Goal: Task Accomplishment & Management: Use online tool/utility

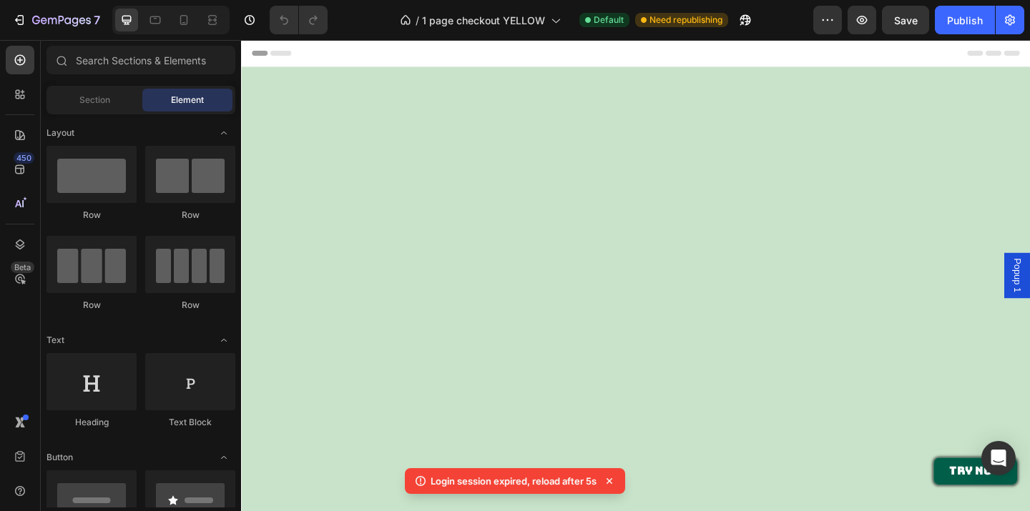
scroll to position [1266, 0]
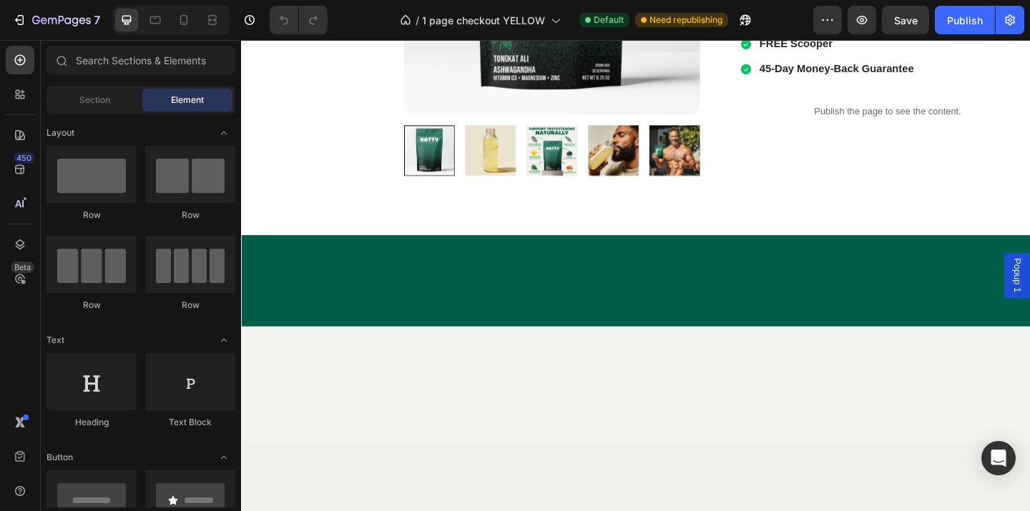
scroll to position [1900, 0]
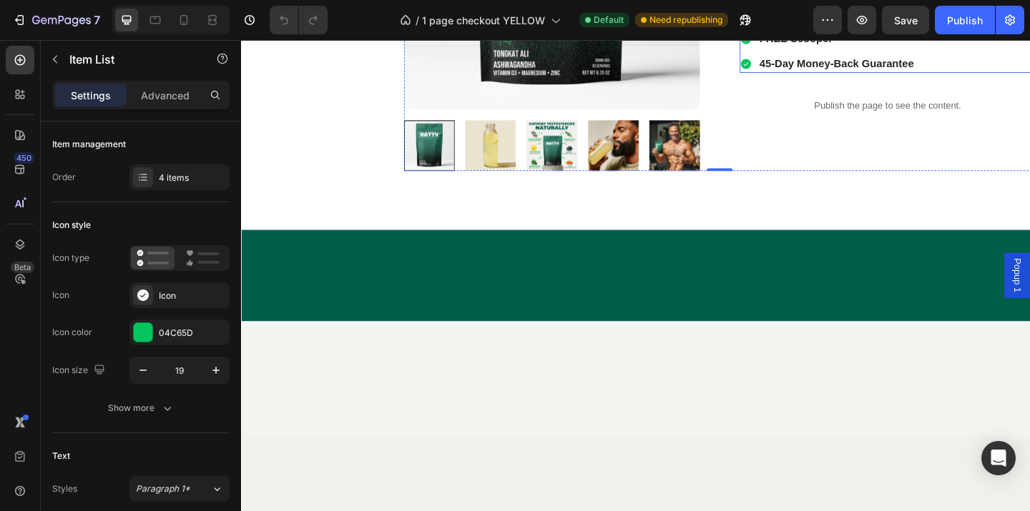
click at [1029, 76] on div "FREE [MEDICAL_DATA] E-Book ($197 value) FREE Insured Shipping FREE Scooper 45-D…" at bounding box center [944, 25] width 322 height 102
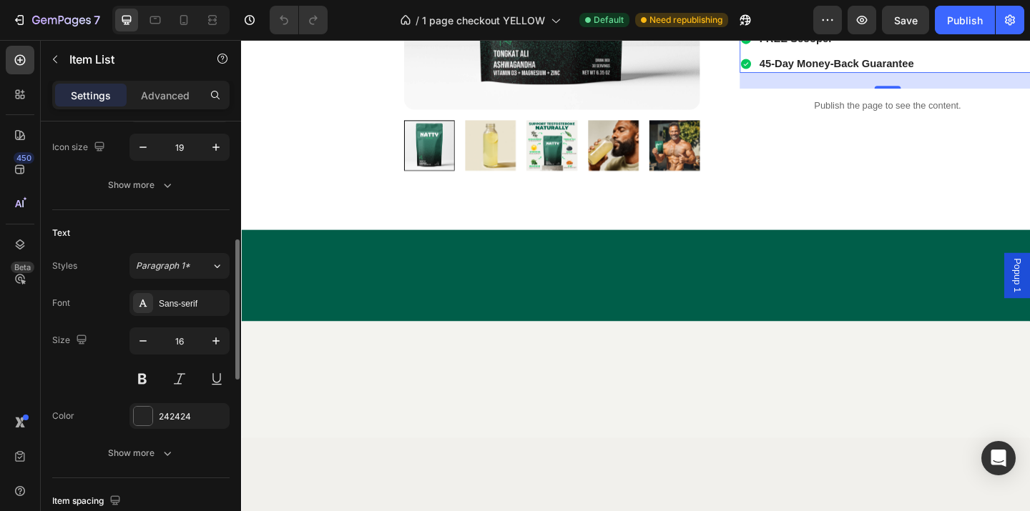
scroll to position [332, 0]
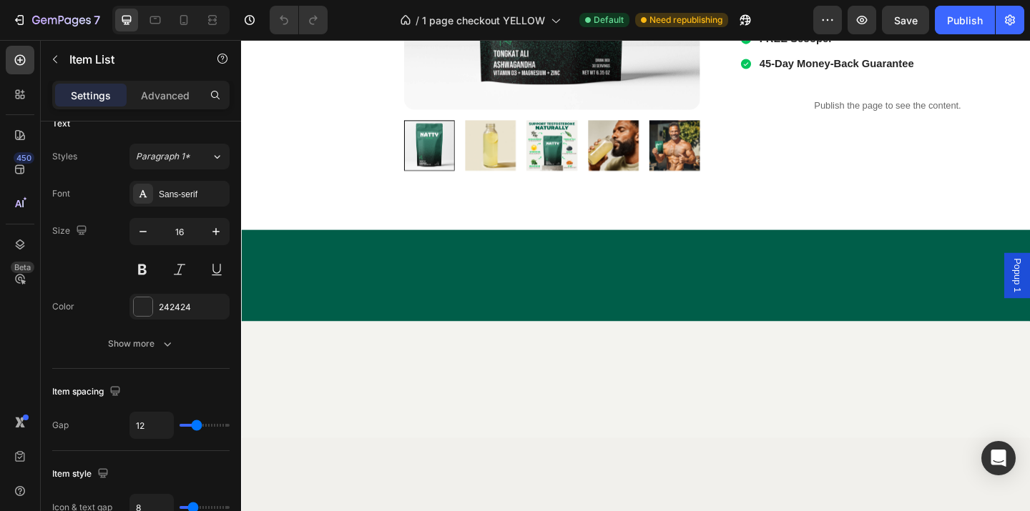
scroll to position [0, 0]
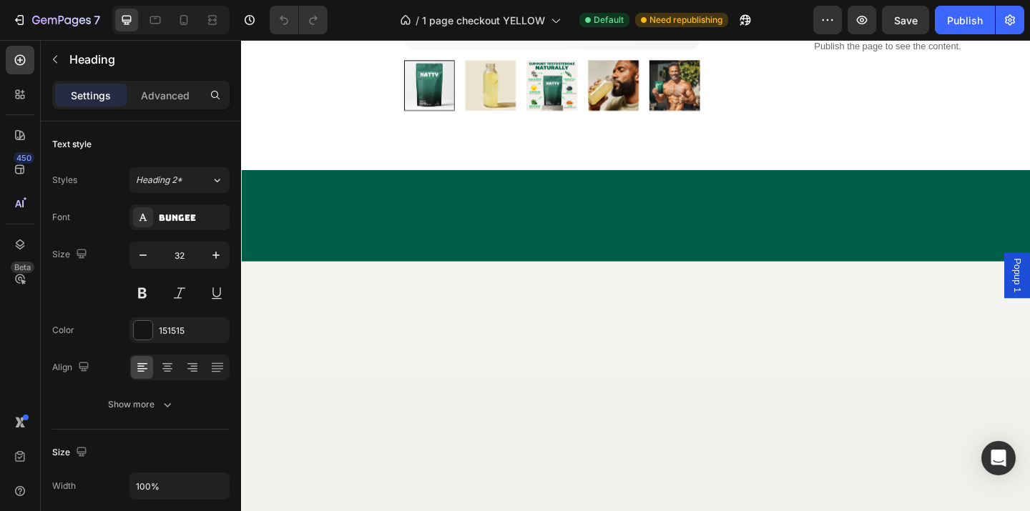
scroll to position [1966, 0]
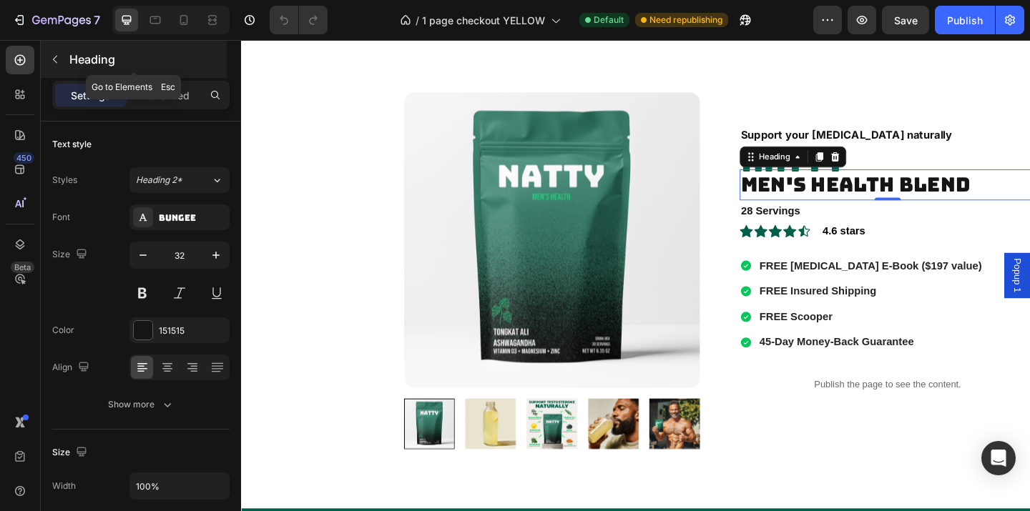
click at [103, 56] on p "Heading" at bounding box center [146, 59] width 154 height 17
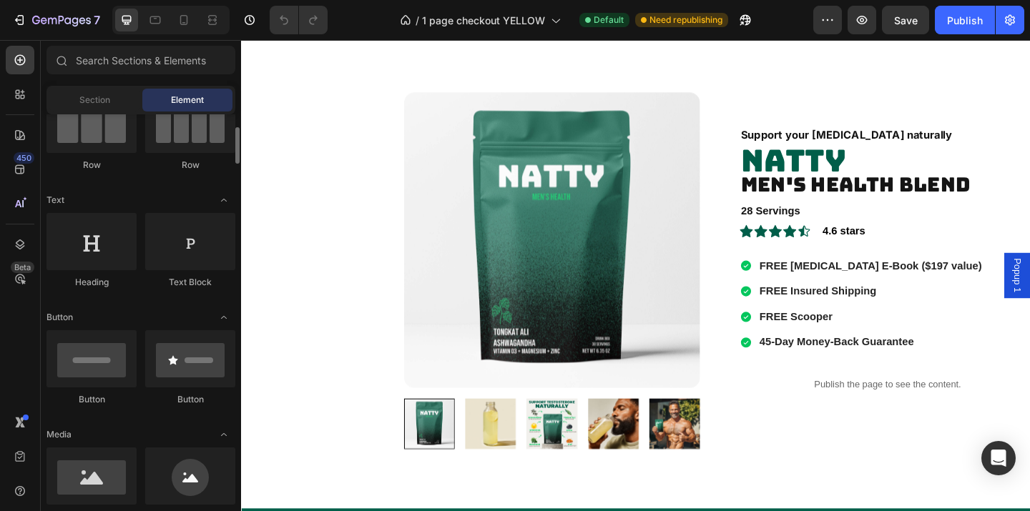
scroll to position [152, 0]
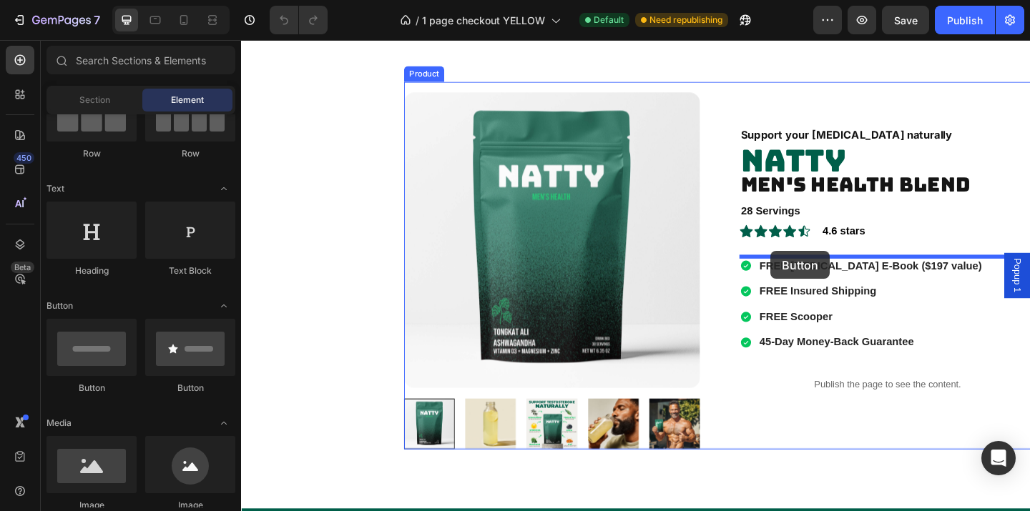
drag, startPoint x: 322, startPoint y: 400, endPoint x: 817, endPoint y: 270, distance: 511.8
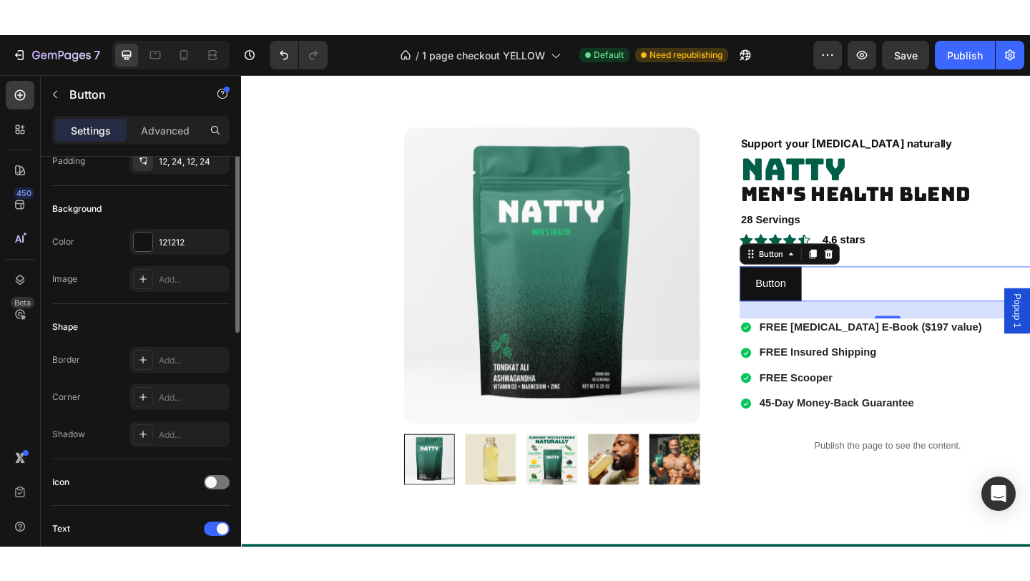
scroll to position [0, 0]
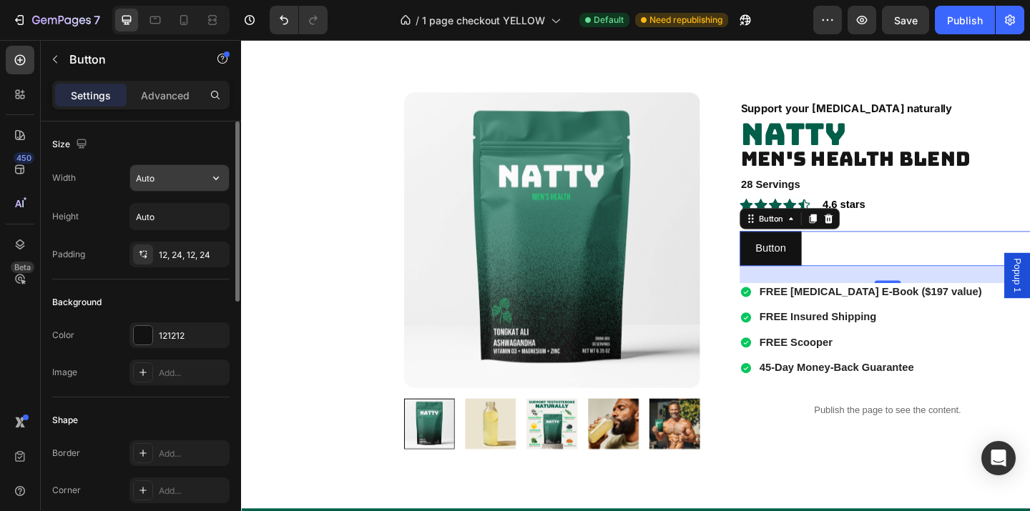
click at [188, 169] on input "Auto" at bounding box center [179, 178] width 99 height 26
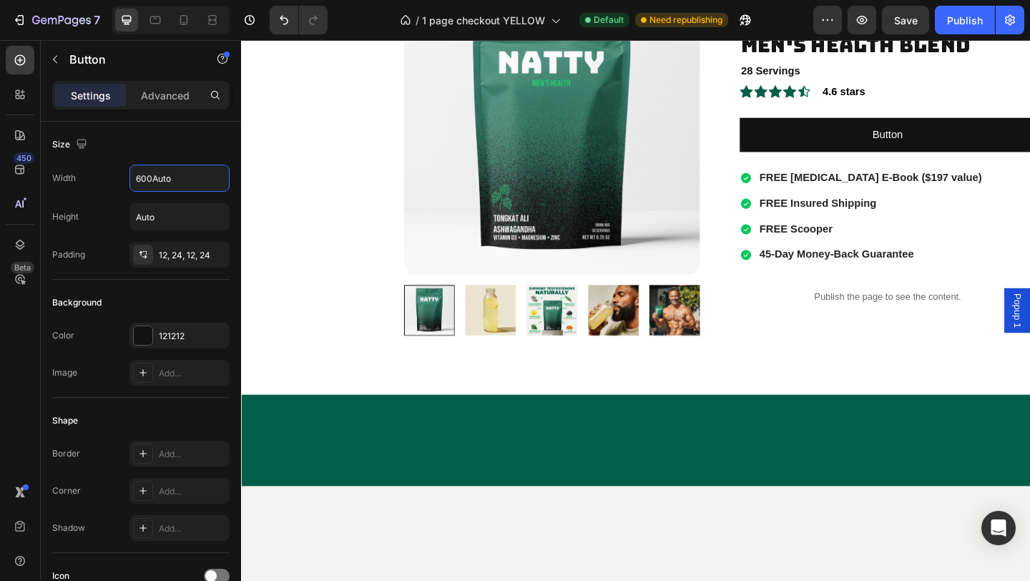
scroll to position [1880, 0]
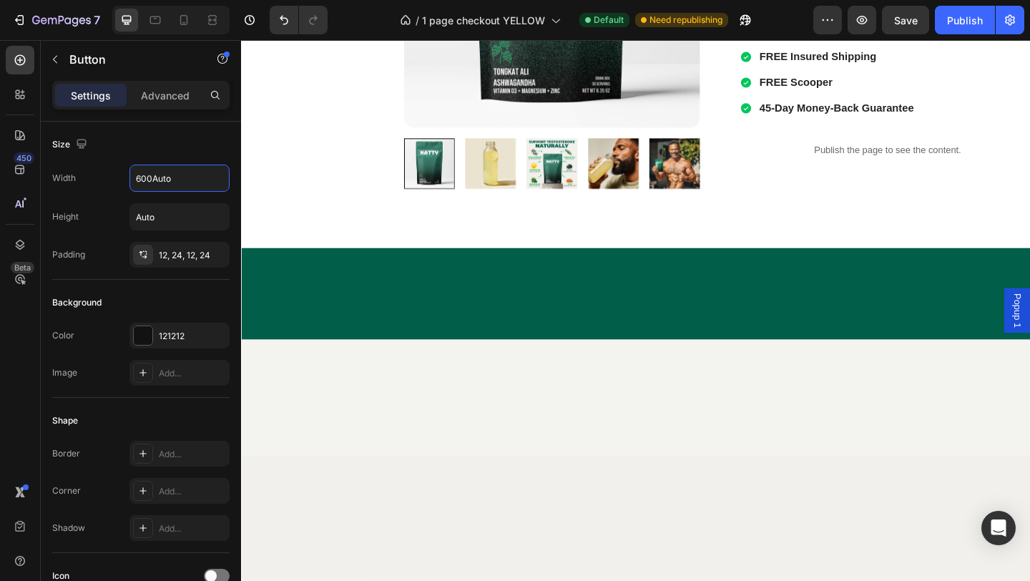
click at [859, 11] on button "button" at bounding box center [861, 20] width 29 height 29
click at [205, 181] on button "button" at bounding box center [216, 178] width 26 height 26
click at [194, 179] on input "600" at bounding box center [179, 178] width 99 height 26
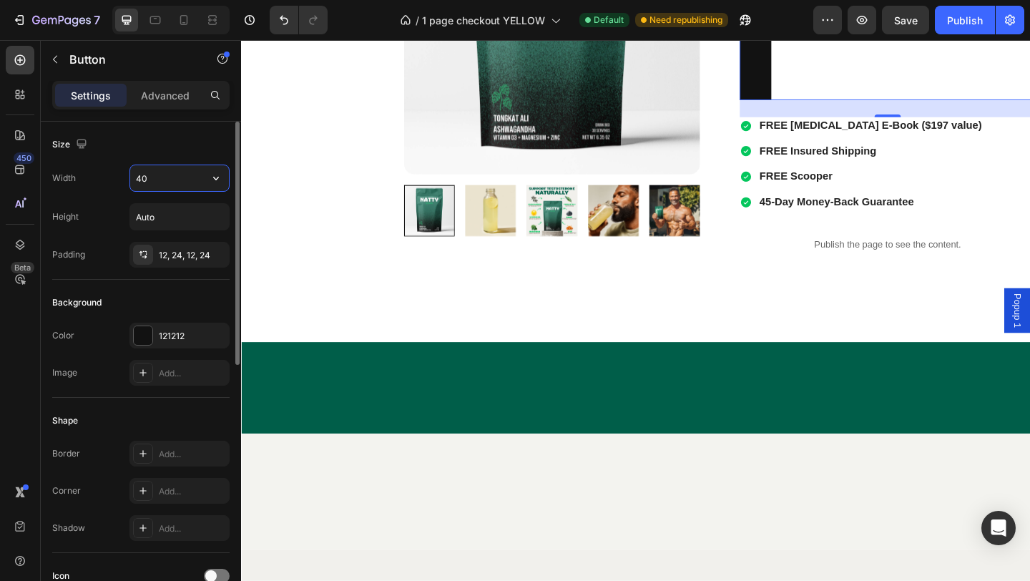
type input "400"
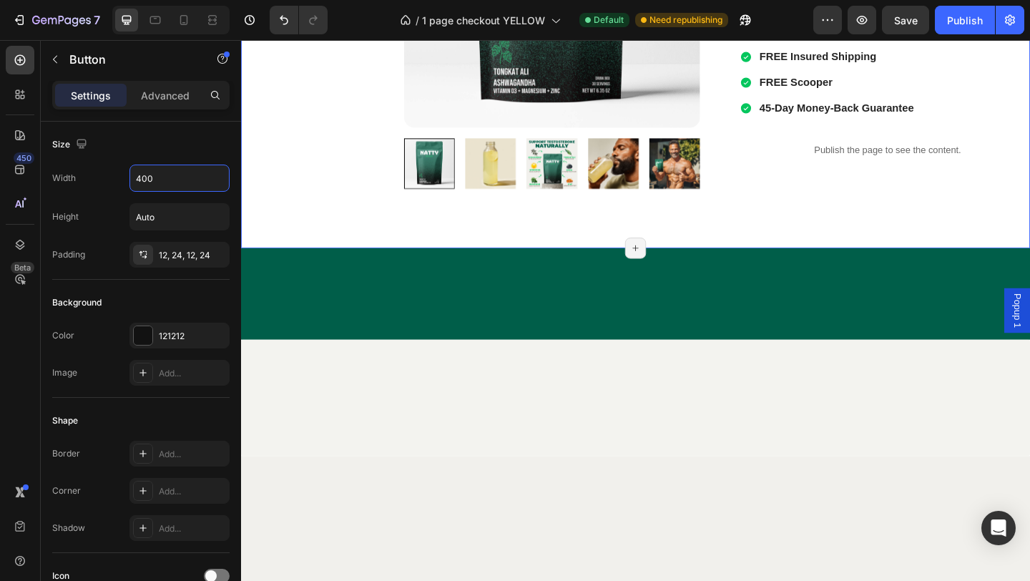
click at [921, 184] on div "Support your [MEDICAL_DATA] naturally Text Block NATTY Heading Men's Health Ble…" at bounding box center [944, 2] width 322 height 400
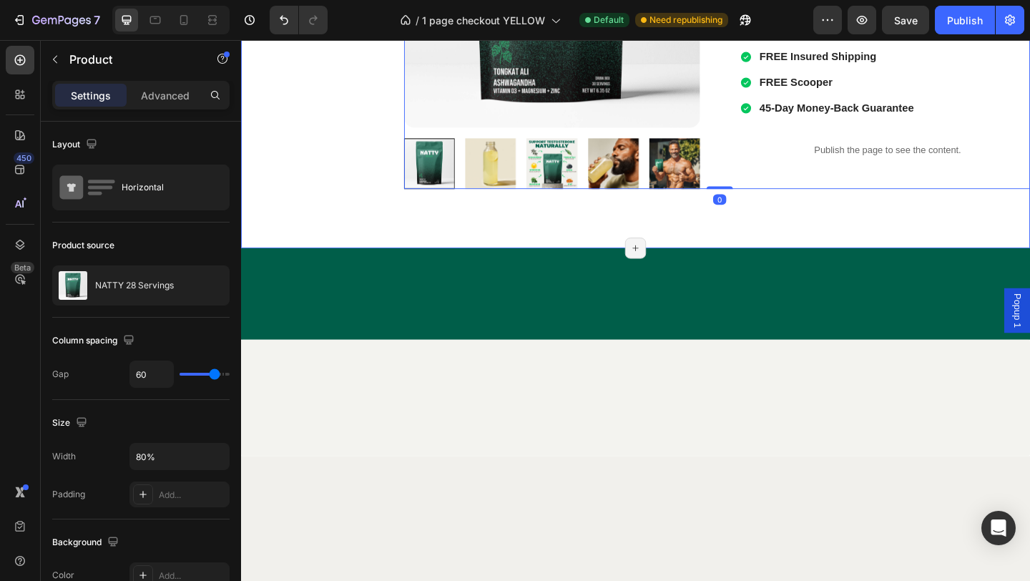
click at [931, 153] on div "Product Images Product Images Support your [MEDICAL_DATA] naturally Text Block …" at bounding box center [670, 5] width 858 height 521
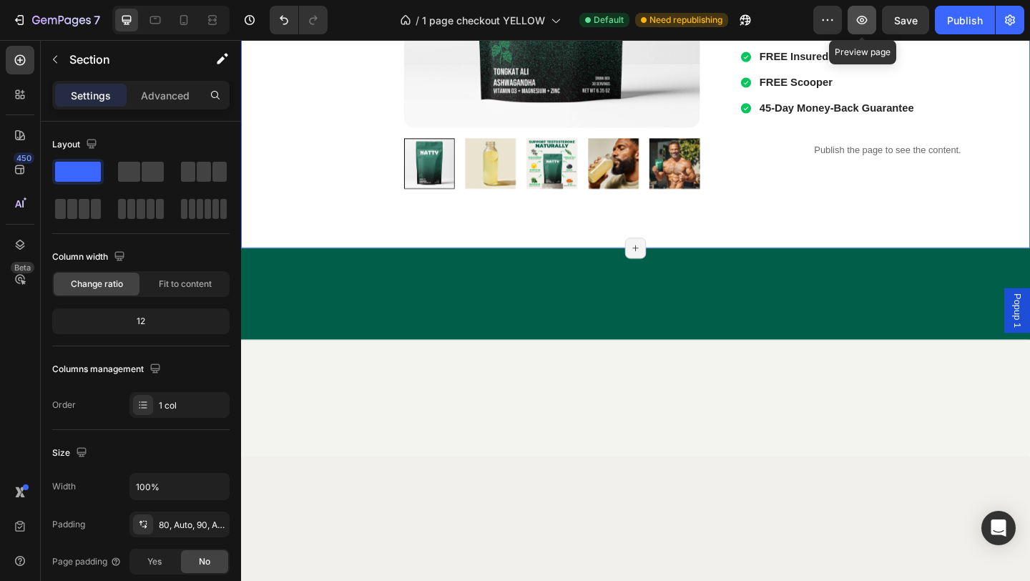
click at [869, 19] on button "button" at bounding box center [861, 20] width 29 height 29
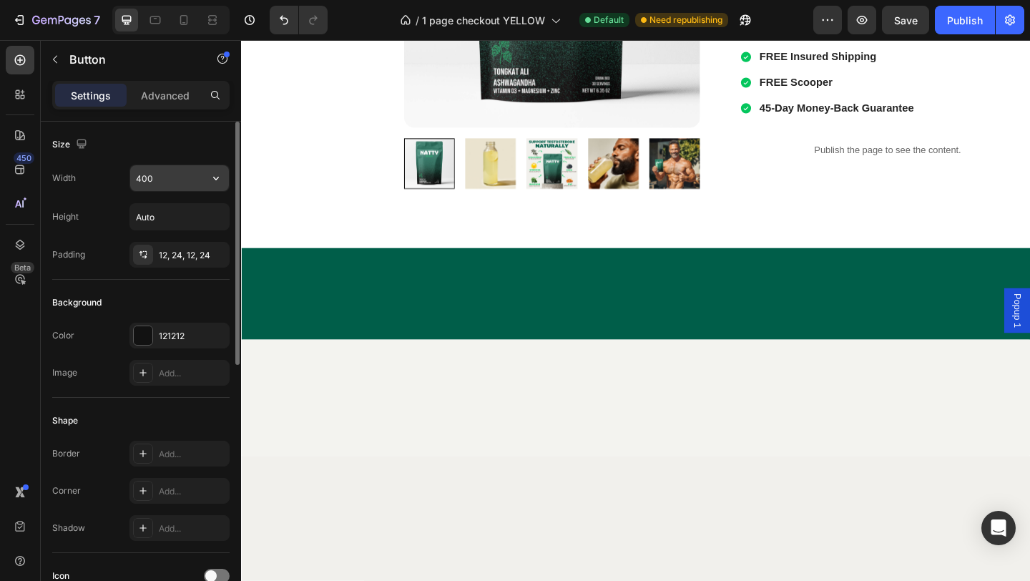
click at [183, 175] on input "400" at bounding box center [179, 178] width 99 height 26
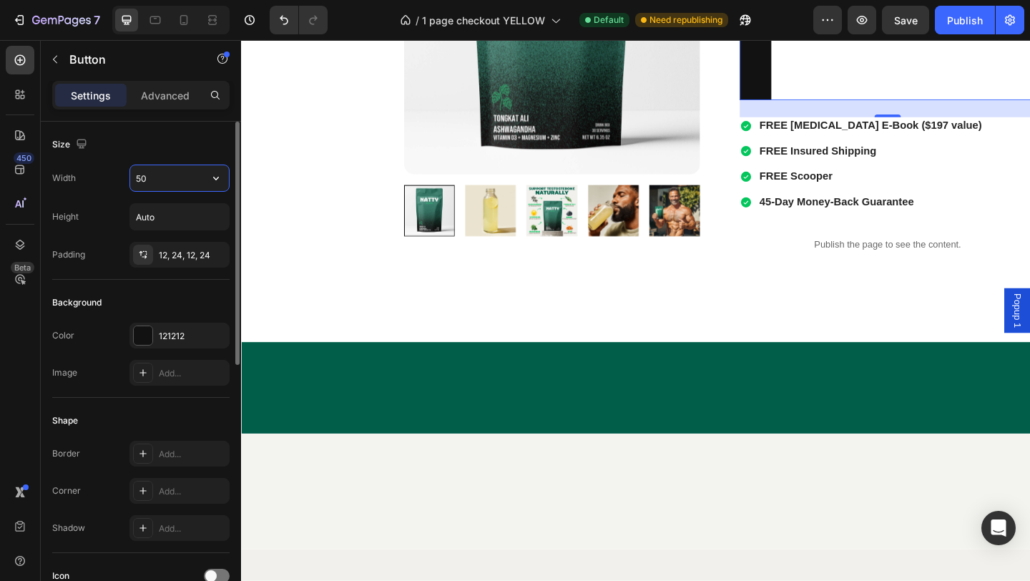
type input "500"
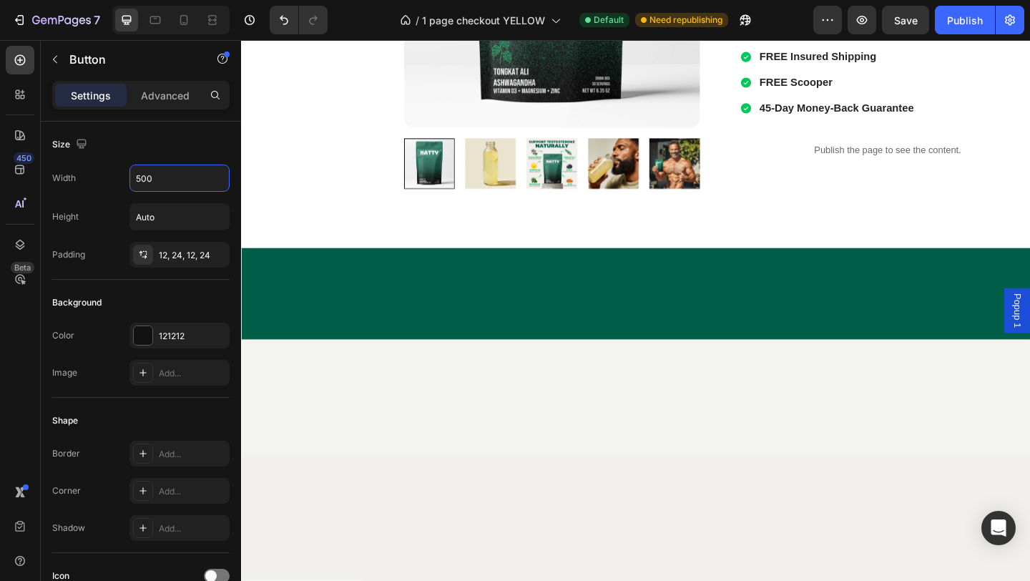
click at [954, 142] on div "Product Images Product Images Support your [MEDICAL_DATA] naturally Text Block …" at bounding box center [670, 5] width 858 height 521
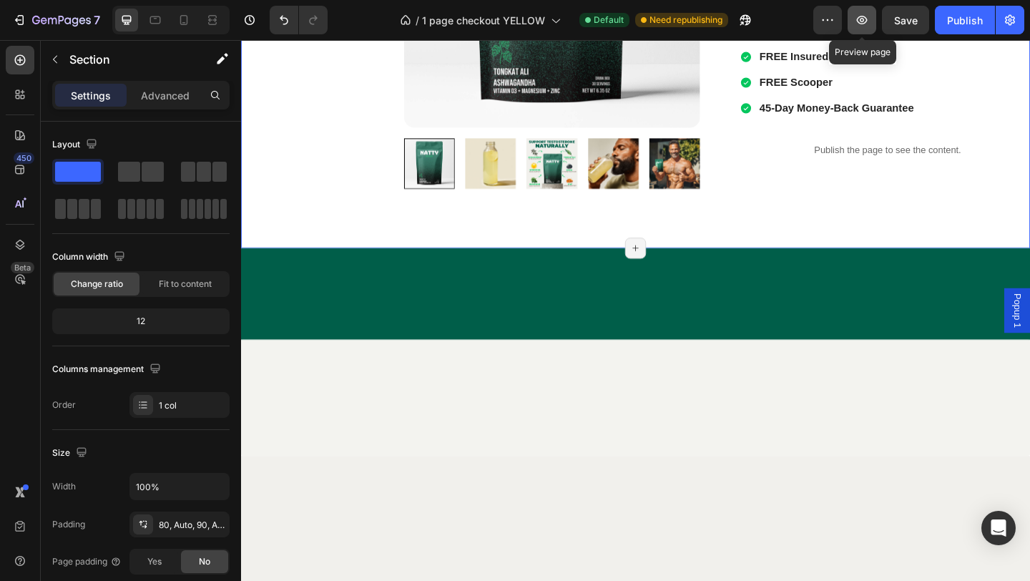
click at [867, 25] on icon "button" at bounding box center [861, 20] width 14 height 14
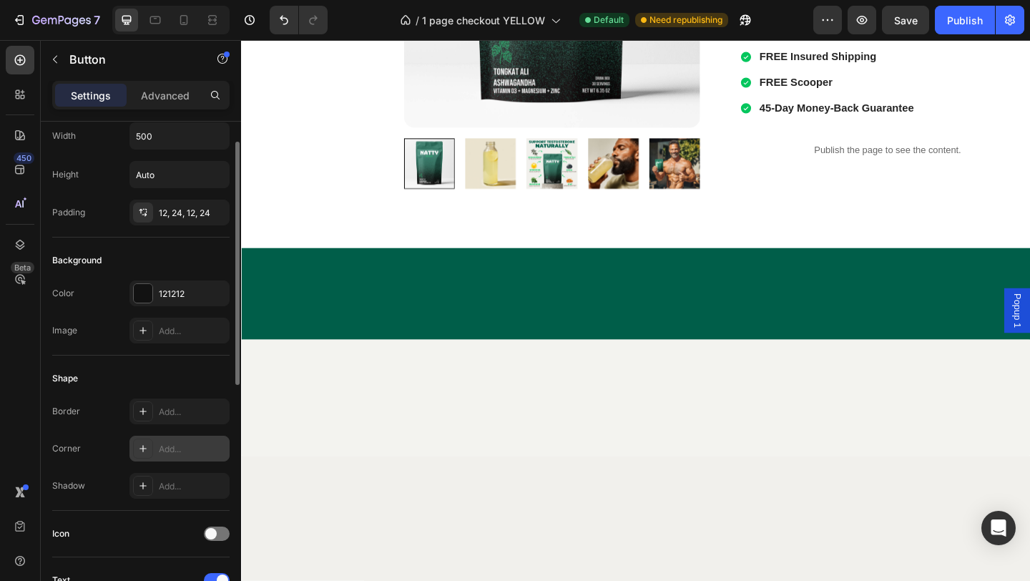
click at [180, 440] on div "Add..." at bounding box center [179, 448] width 100 height 26
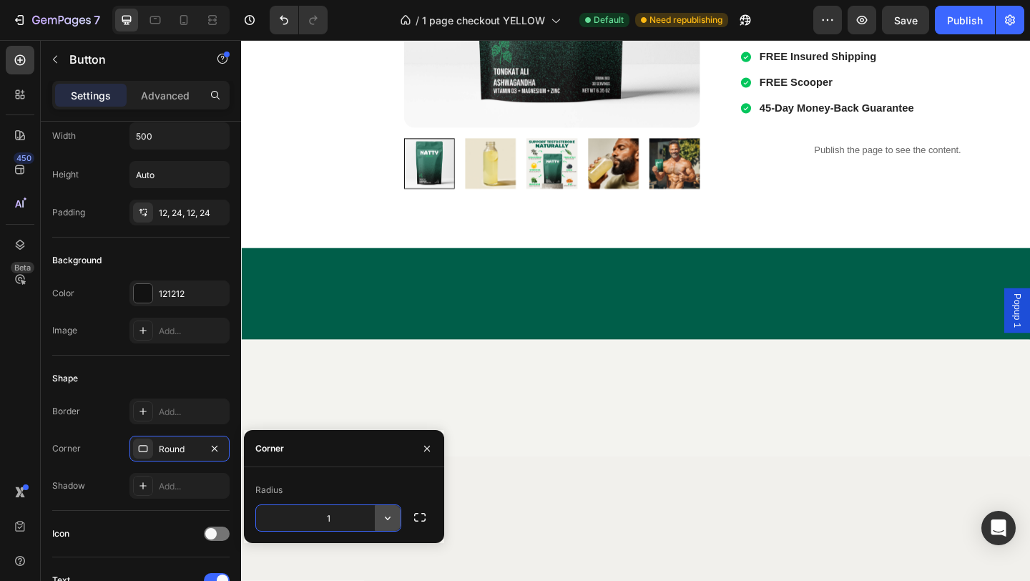
type input "12"
click at [151, 290] on div at bounding box center [143, 293] width 19 height 19
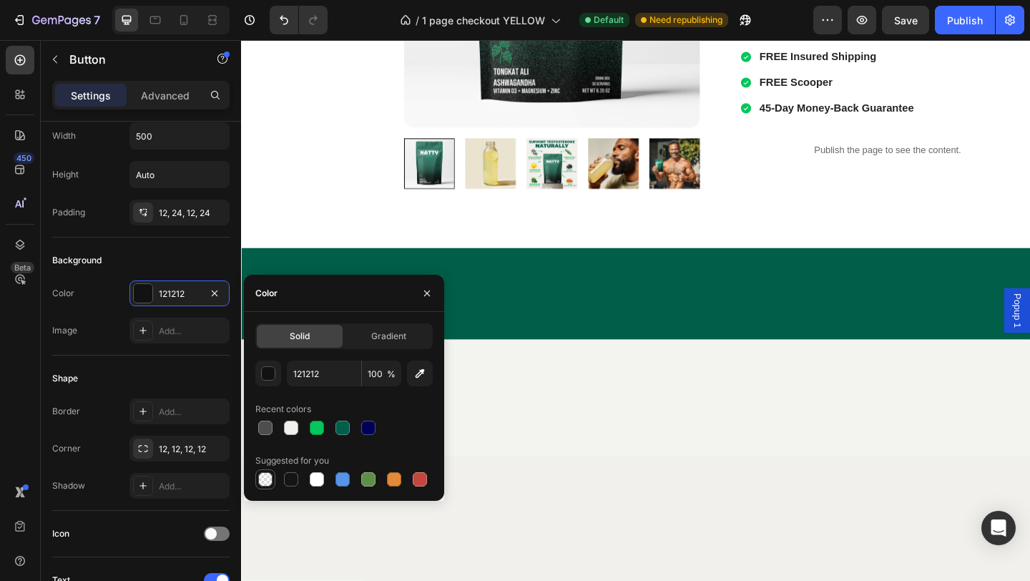
click at [262, 475] on div at bounding box center [265, 479] width 14 height 14
type input "000000"
type input "0"
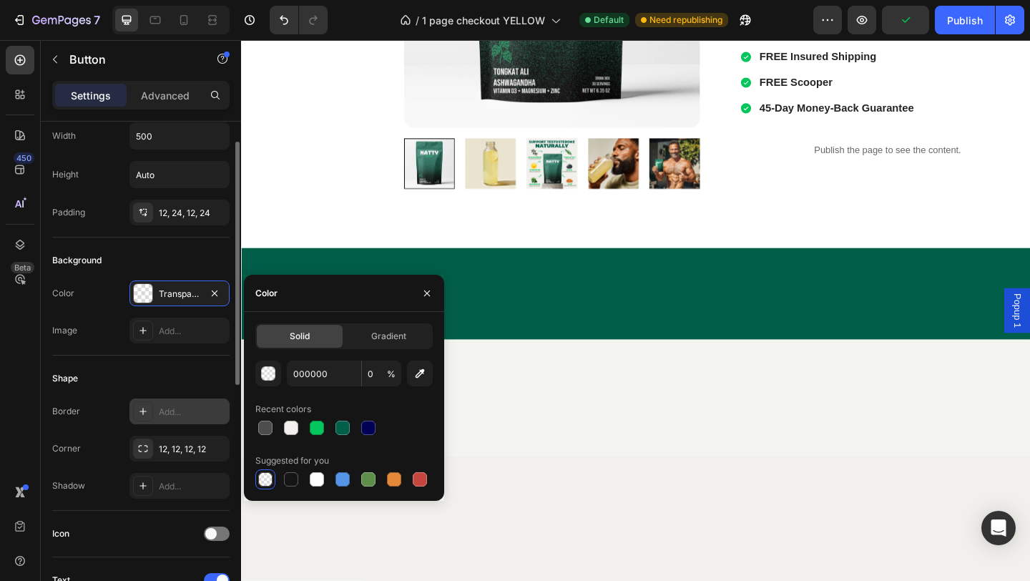
click at [167, 413] on div "Add..." at bounding box center [192, 411] width 67 height 13
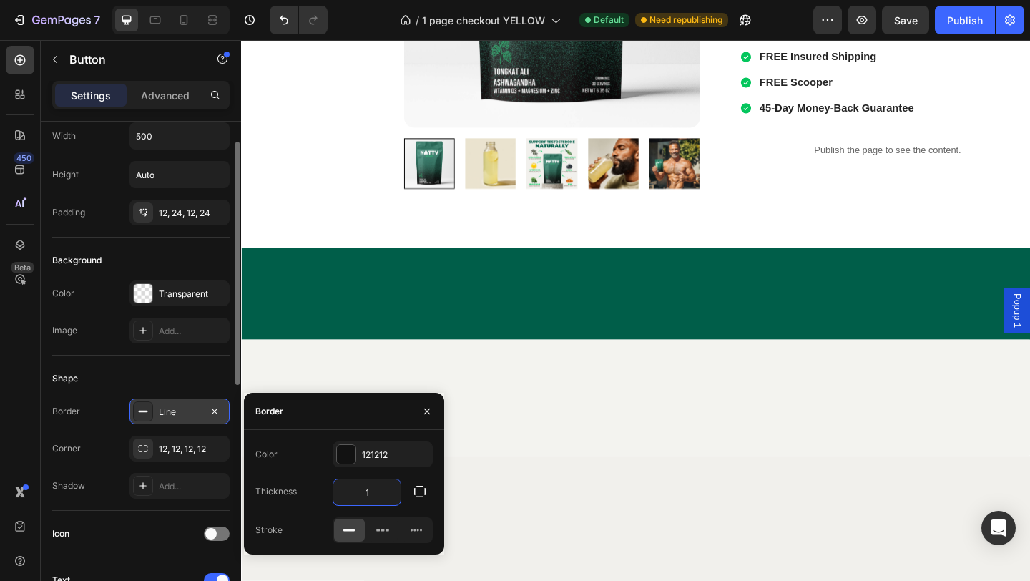
click at [367, 485] on input "1" at bounding box center [366, 492] width 67 height 26
click at [369, 490] on input "21" at bounding box center [366, 492] width 67 height 26
type input "2"
click at [346, 455] on div at bounding box center [346, 454] width 19 height 19
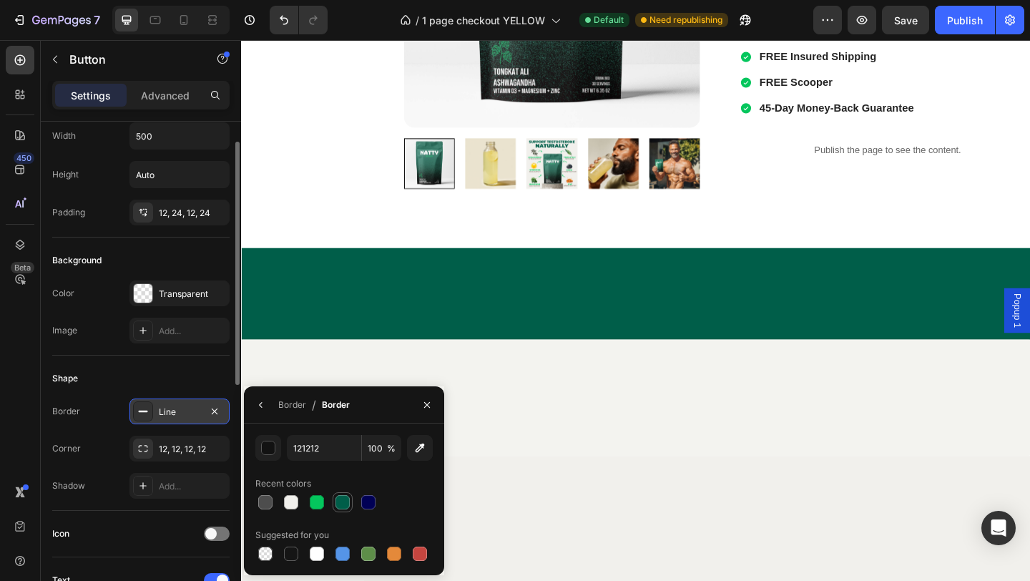
click at [345, 502] on div at bounding box center [342, 502] width 14 height 14
type input "005E49"
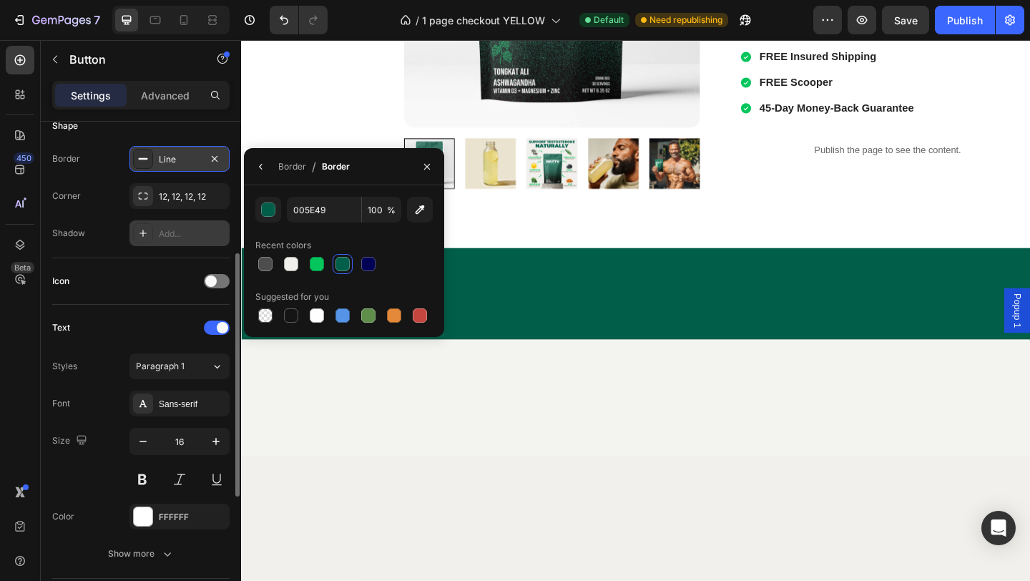
scroll to position [297, 0]
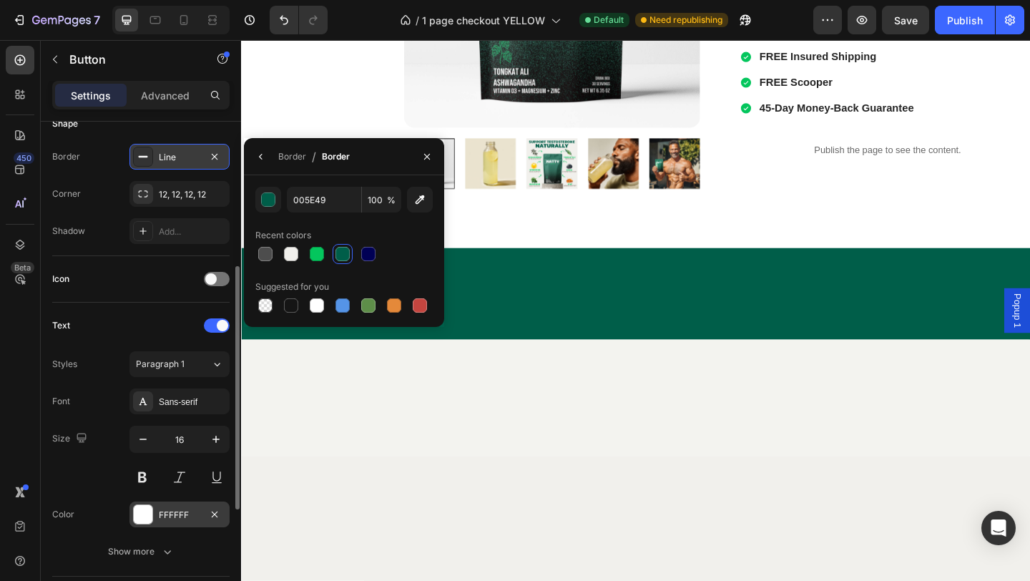
click at [192, 511] on div "FFFFFF" at bounding box center [179, 514] width 41 height 13
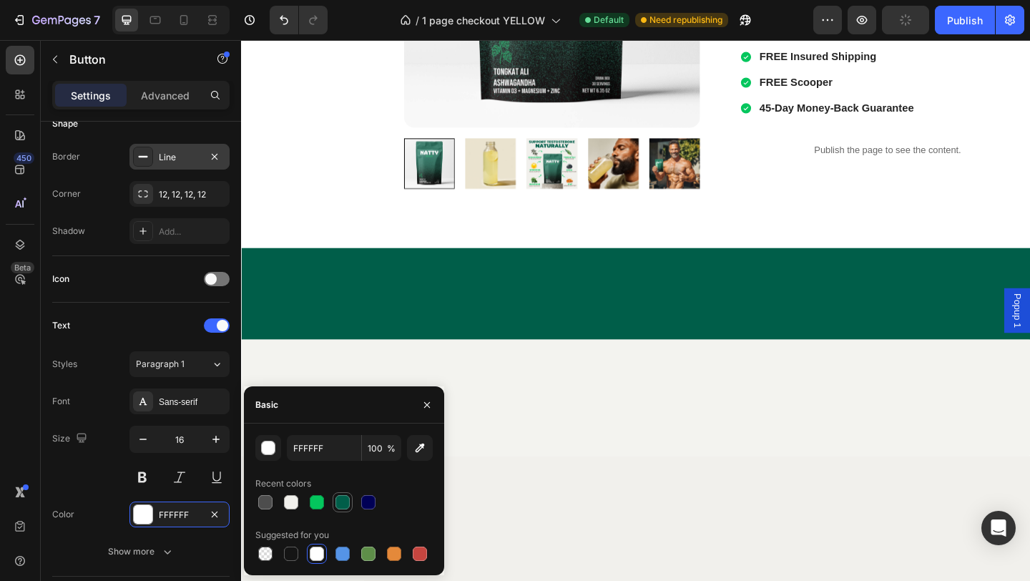
click at [345, 502] on div at bounding box center [342, 502] width 14 height 14
type input "005E49"
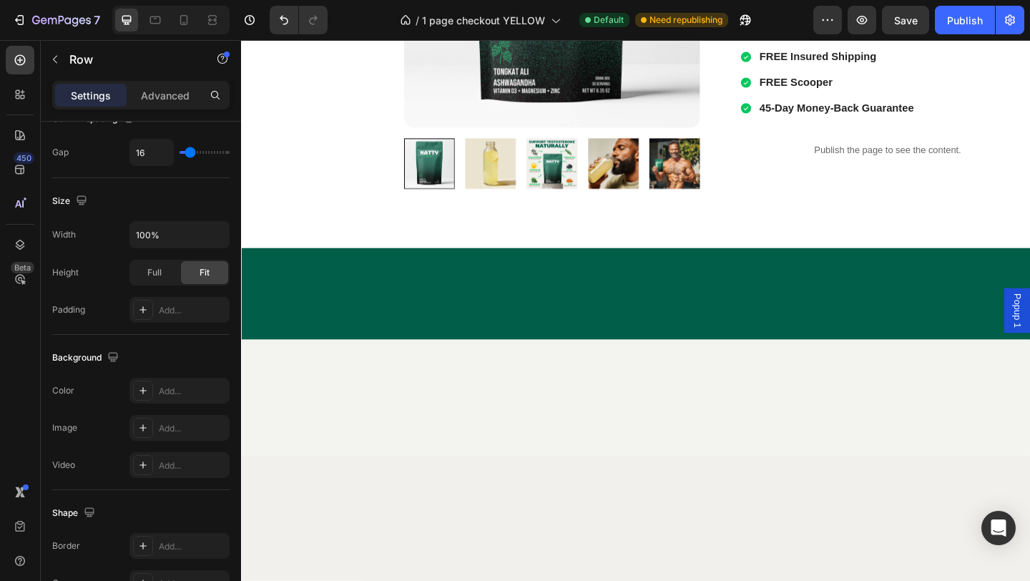
scroll to position [0, 0]
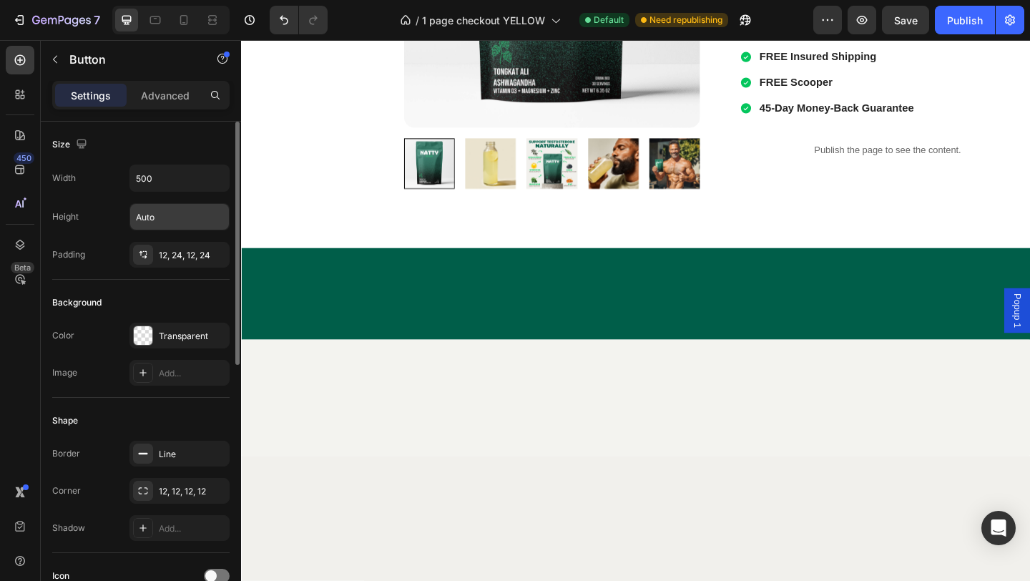
click at [172, 215] on input "Auto" at bounding box center [179, 217] width 99 height 26
click at [209, 222] on icon "button" at bounding box center [216, 216] width 14 height 14
click at [179, 211] on input "Auto" at bounding box center [179, 217] width 99 height 26
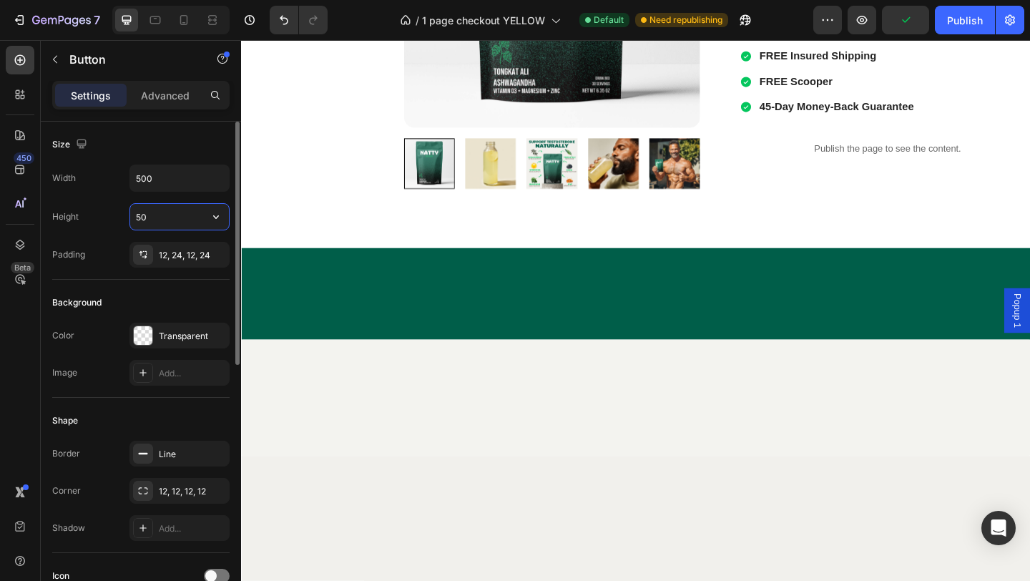
type input "5"
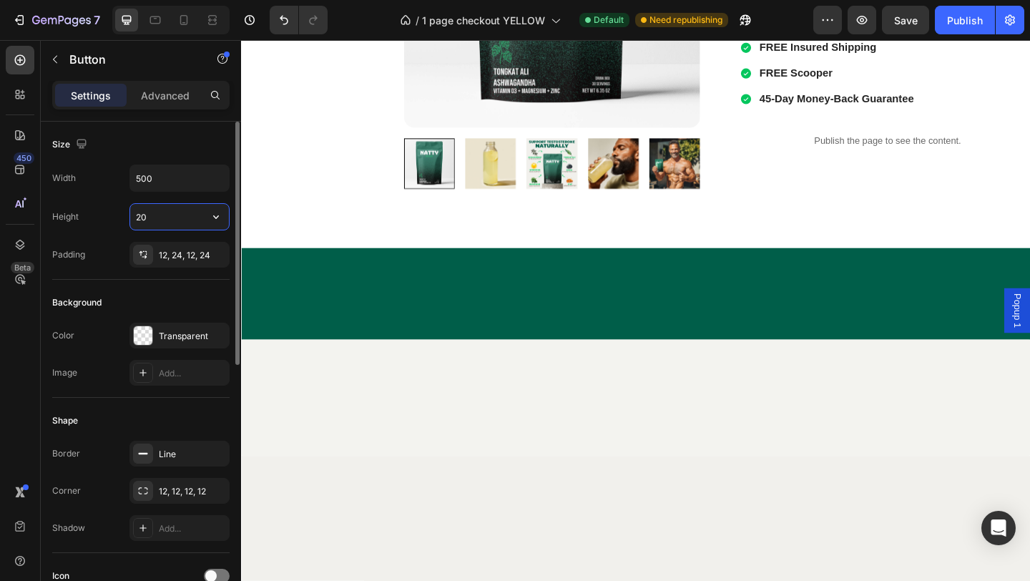
type input "2"
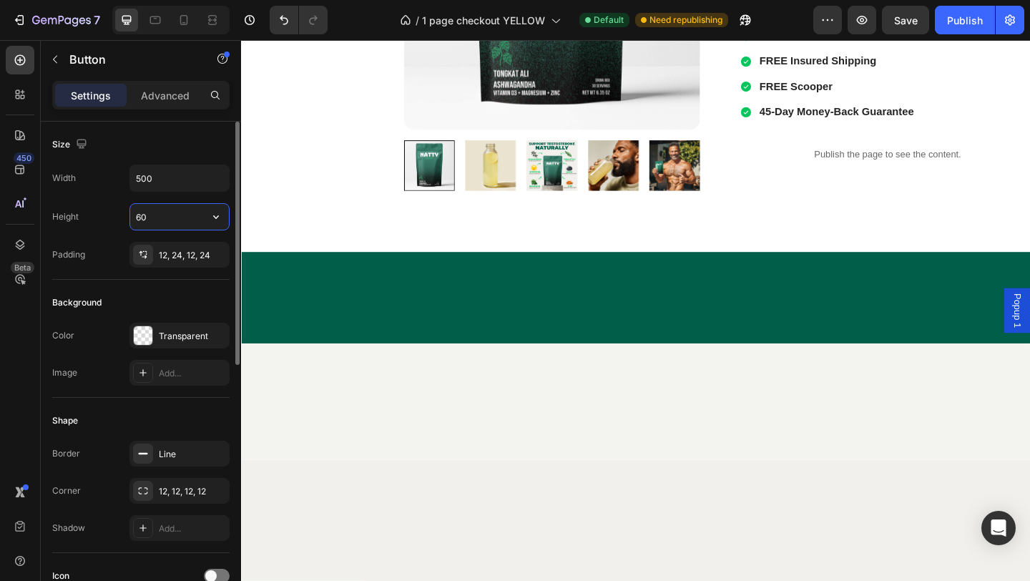
type input "6"
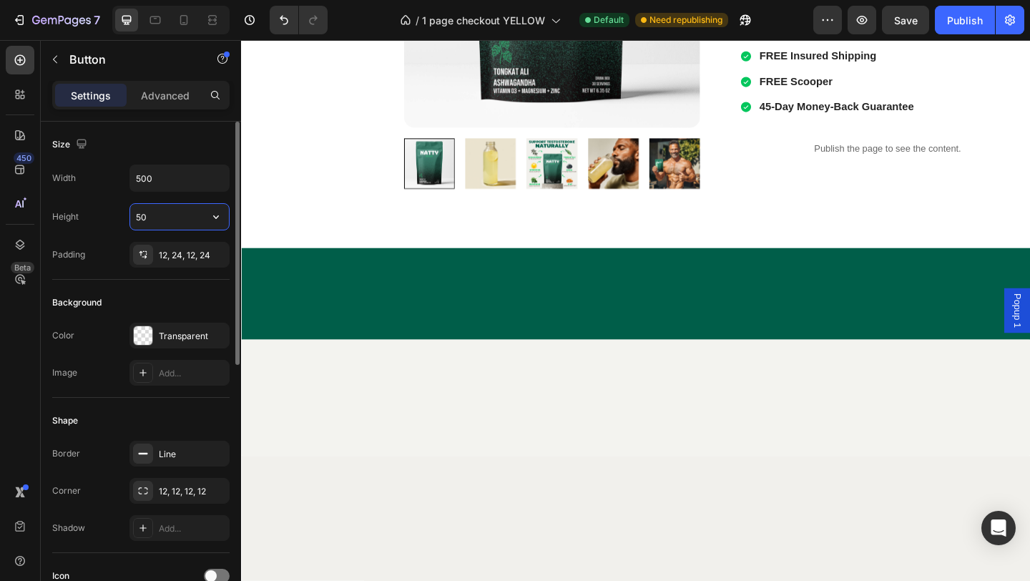
type input "5"
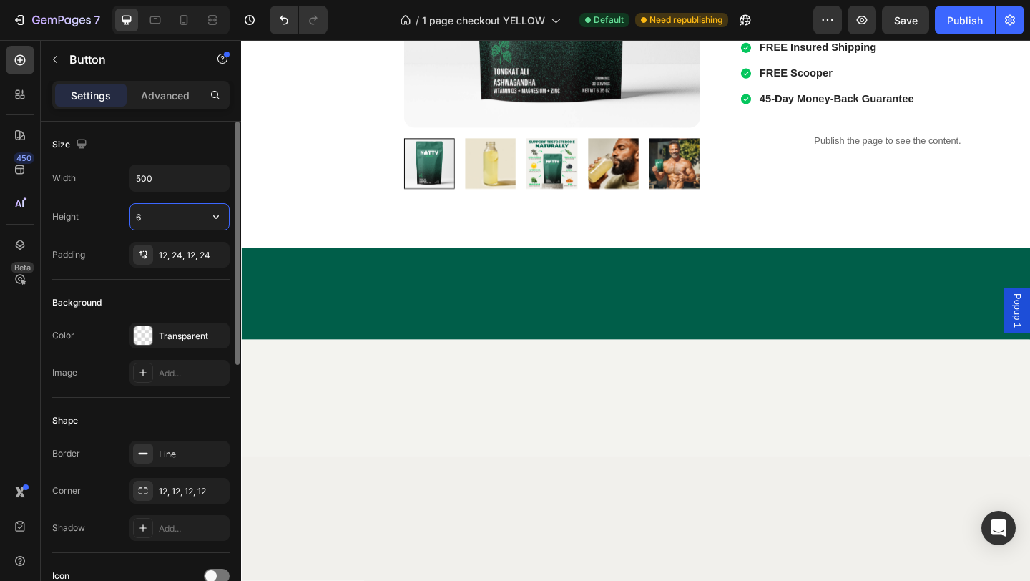
type input "60"
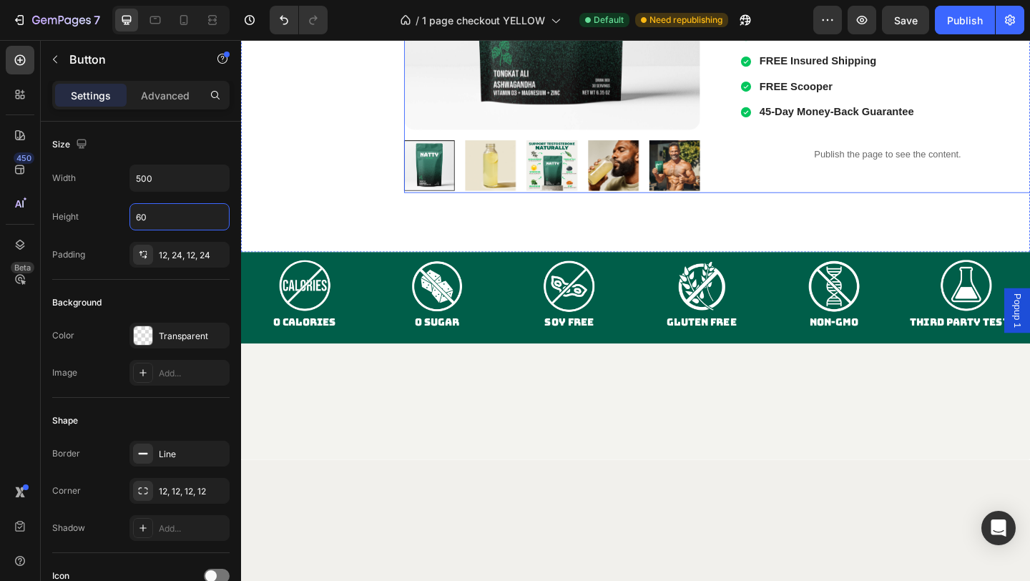
scroll to position [1914, 0]
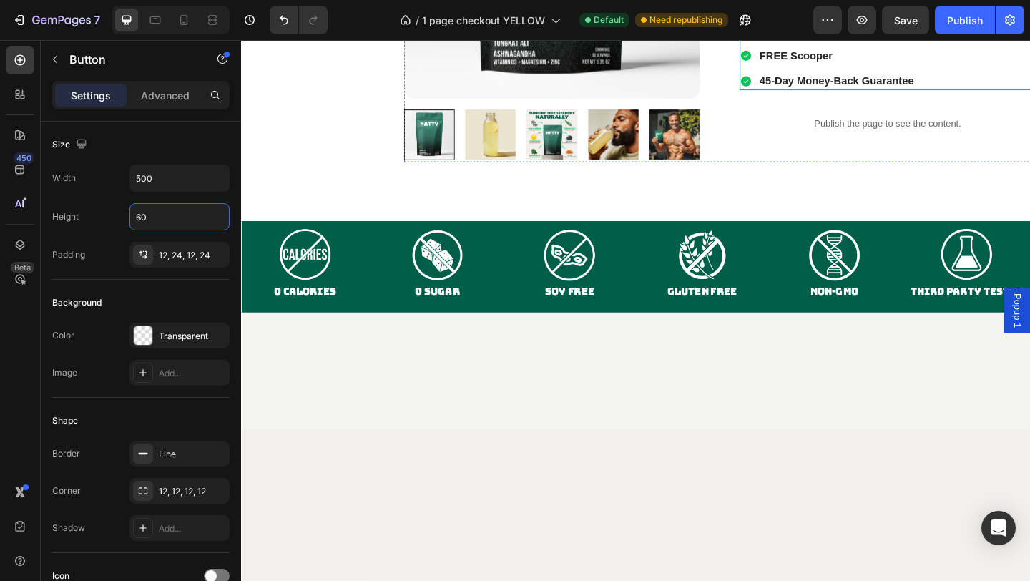
click at [945, 67] on div "FREE Scooper" at bounding box center [925, 57] width 246 height 19
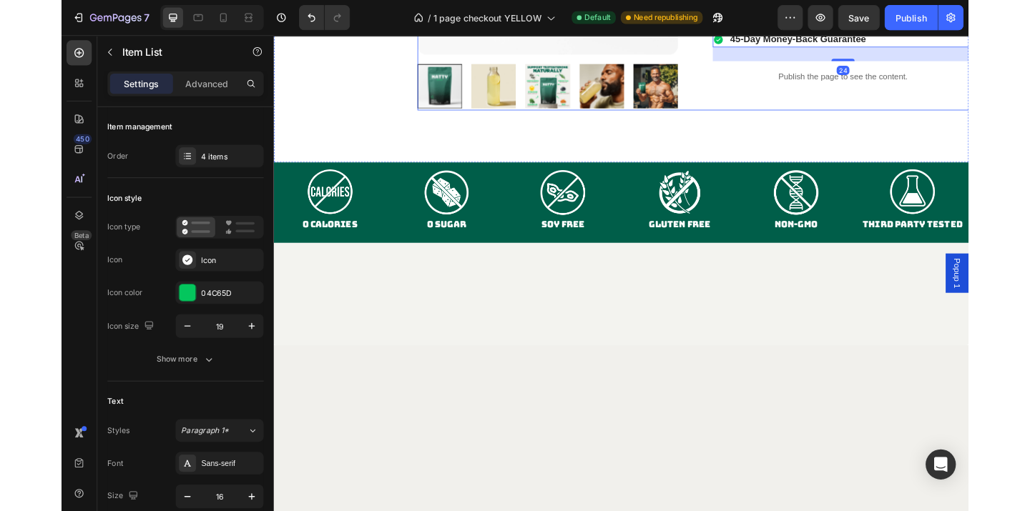
scroll to position [1973, 0]
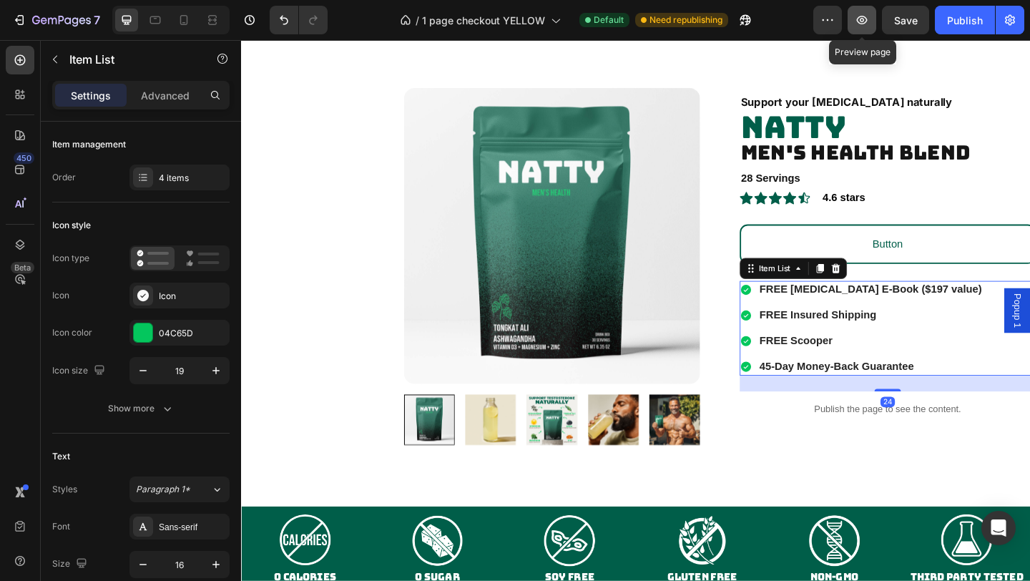
click at [860, 11] on button "button" at bounding box center [861, 20] width 29 height 29
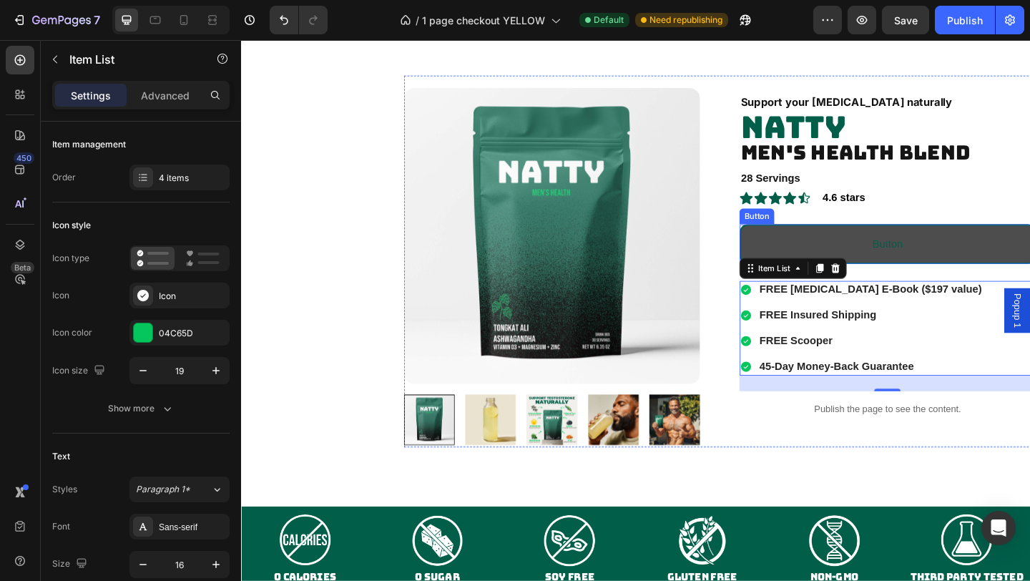
click at [914, 265] on button "Button" at bounding box center [944, 261] width 322 height 43
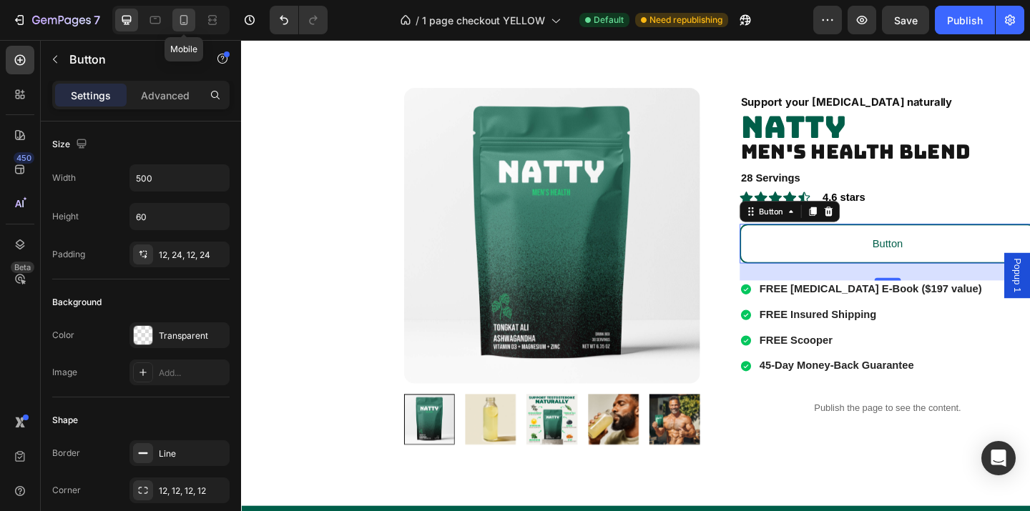
click at [184, 24] on icon at bounding box center [184, 20] width 8 height 10
type input "14"
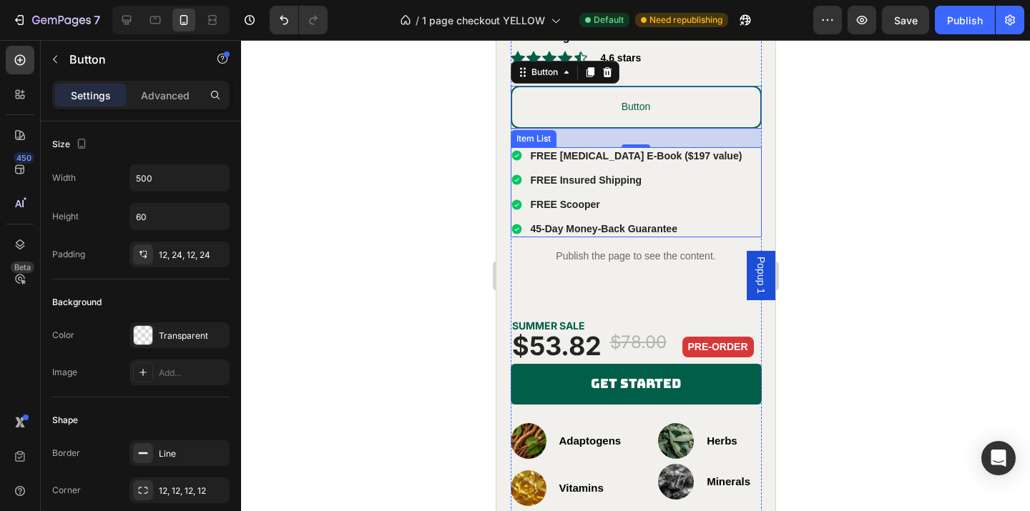
scroll to position [2130, 0]
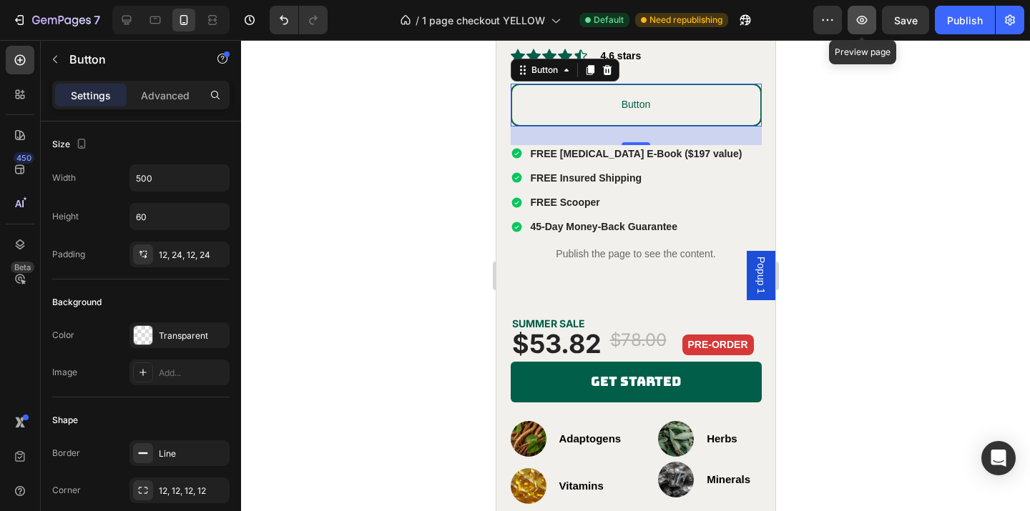
click at [864, 19] on icon "button" at bounding box center [861, 20] width 14 height 14
click at [829, 29] on button "button" at bounding box center [827, 20] width 29 height 29
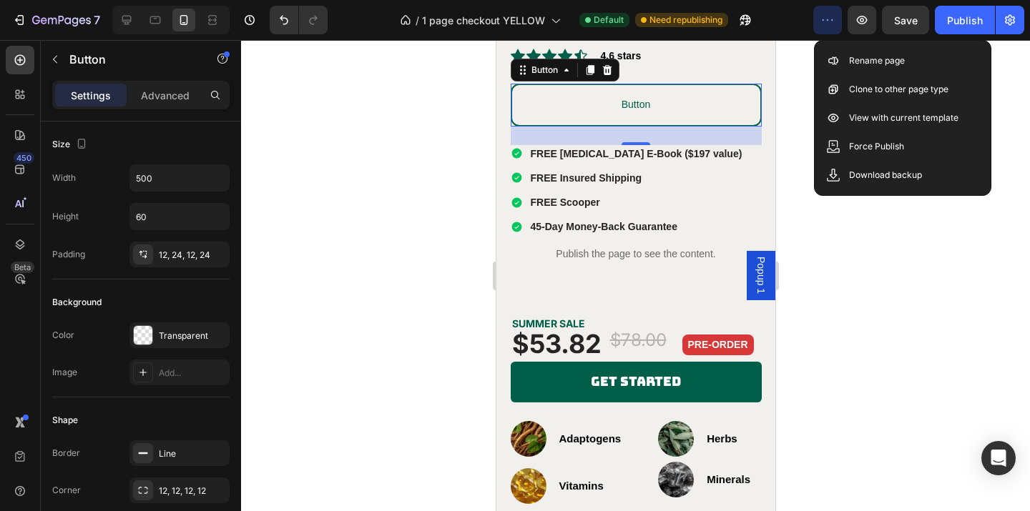
click at [829, 29] on button "button" at bounding box center [827, 20] width 29 height 29
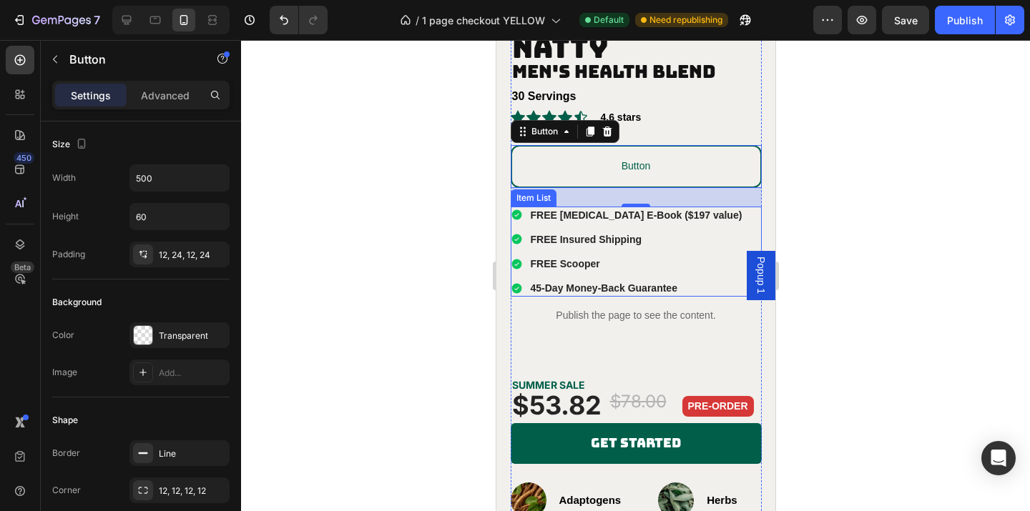
scroll to position [2104, 0]
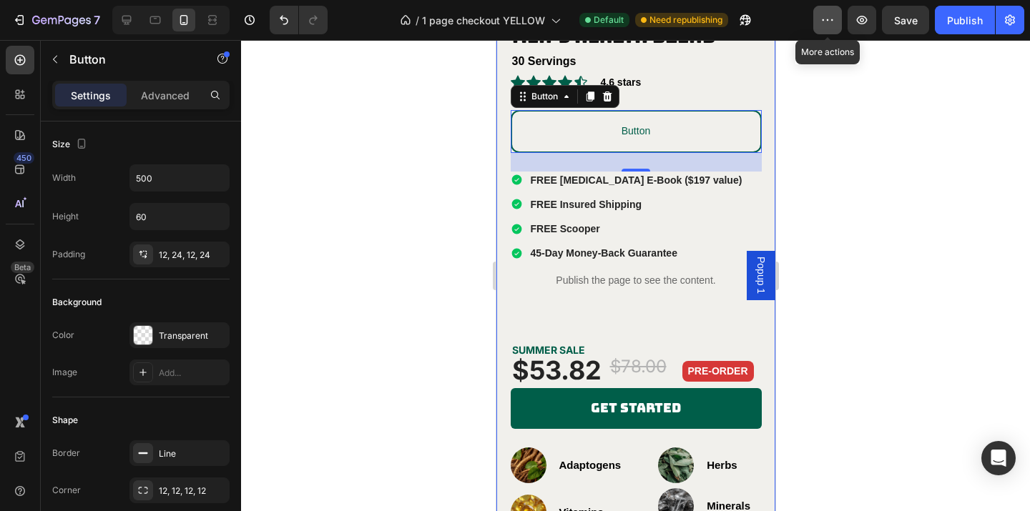
click at [832, 27] on button "button" at bounding box center [827, 20] width 29 height 29
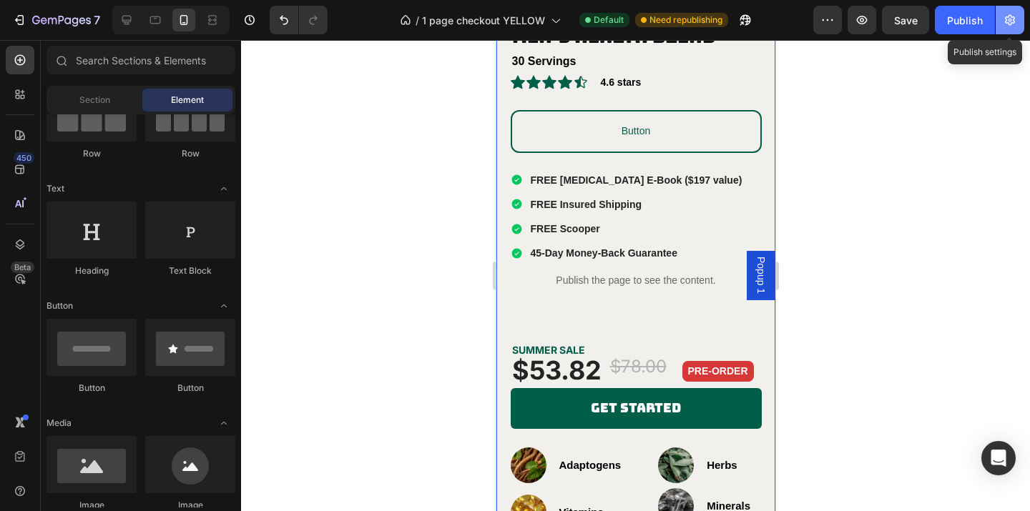
click at [1014, 19] on icon "button" at bounding box center [1010, 20] width 10 height 11
click at [869, 31] on button "button" at bounding box center [861, 20] width 29 height 29
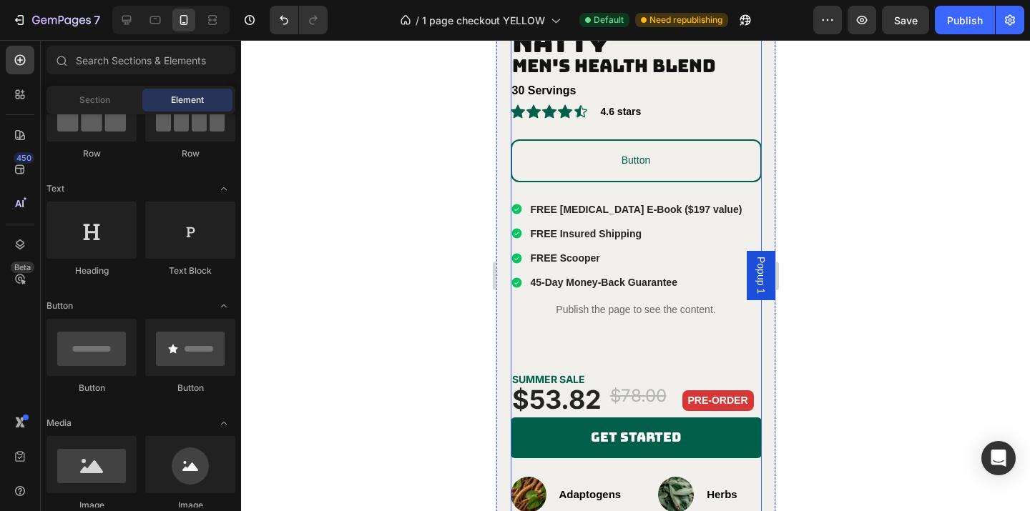
scroll to position [2064, 0]
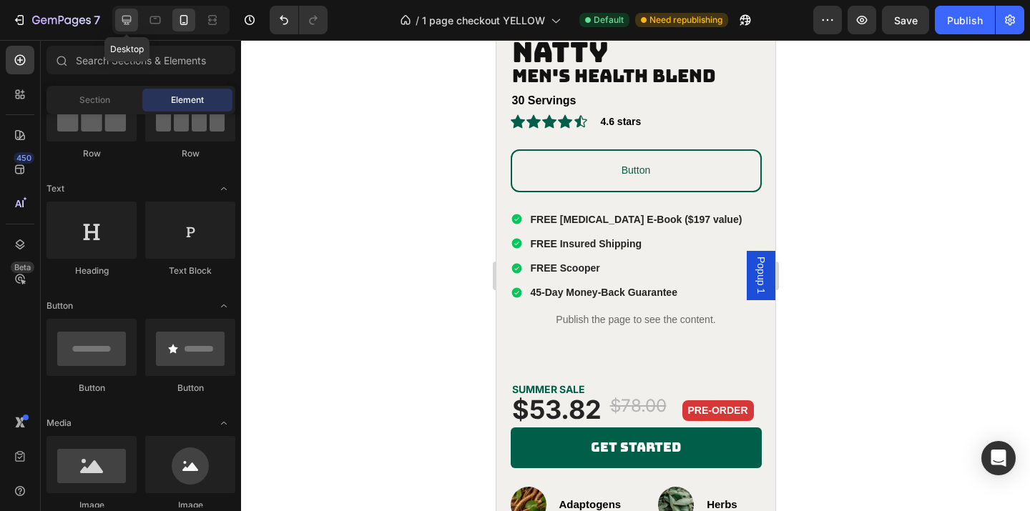
click at [132, 30] on div at bounding box center [126, 20] width 23 height 23
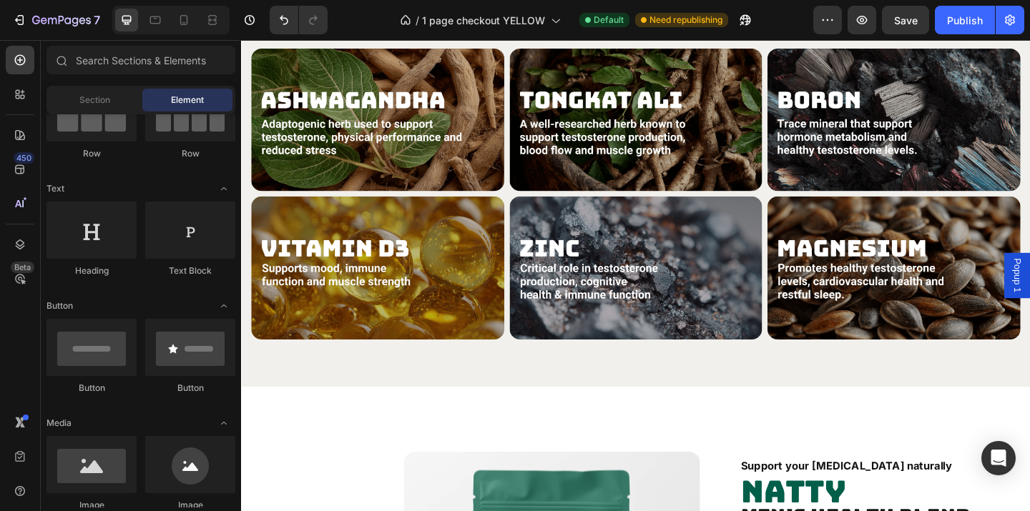
scroll to position [2026, 0]
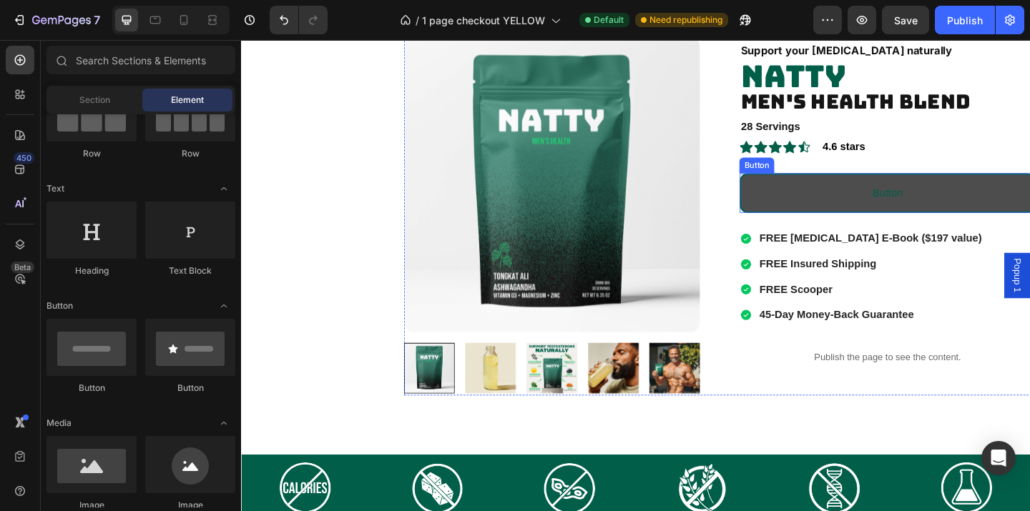
click at [877, 205] on button "Button" at bounding box center [944, 206] width 322 height 43
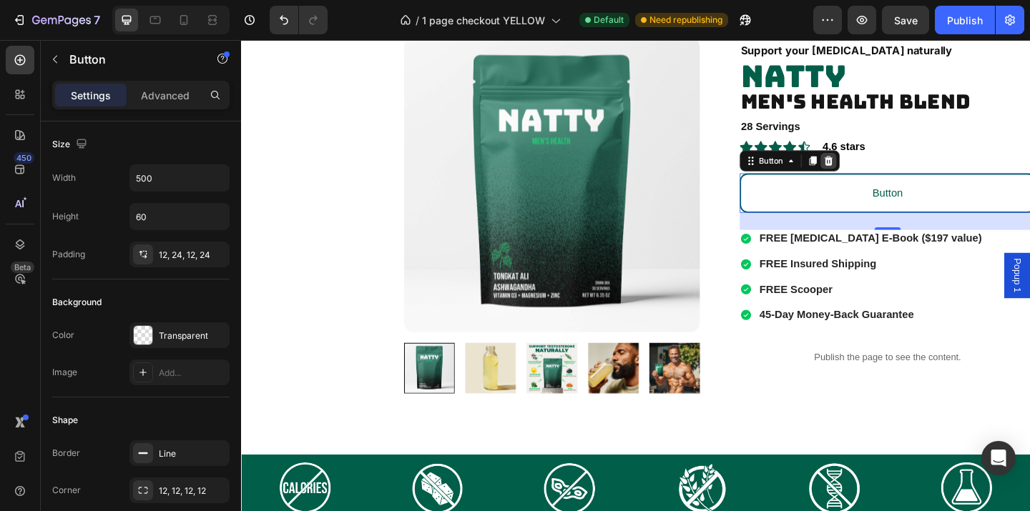
click at [879, 174] on icon at bounding box center [879, 171] width 11 height 11
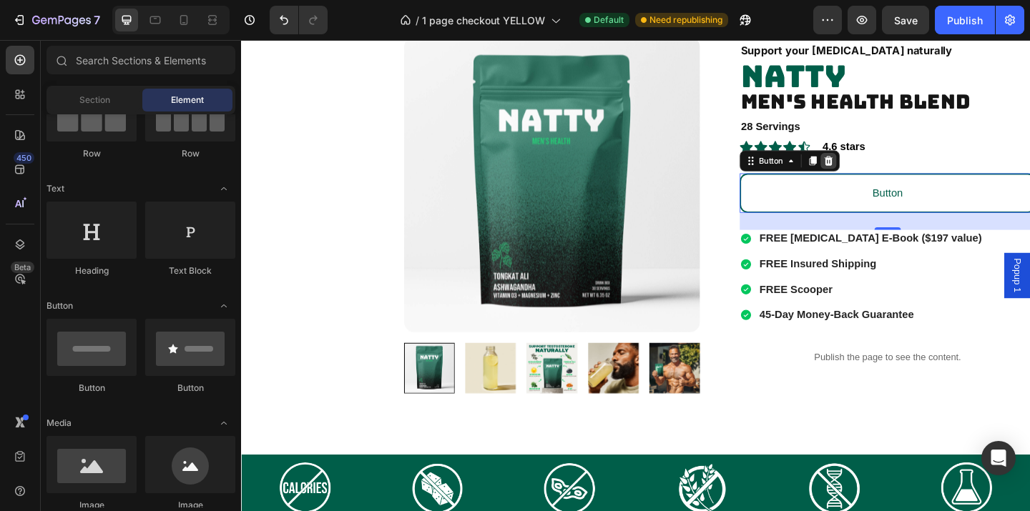
scroll to position [2023, 0]
